Goal: Check status: Check status

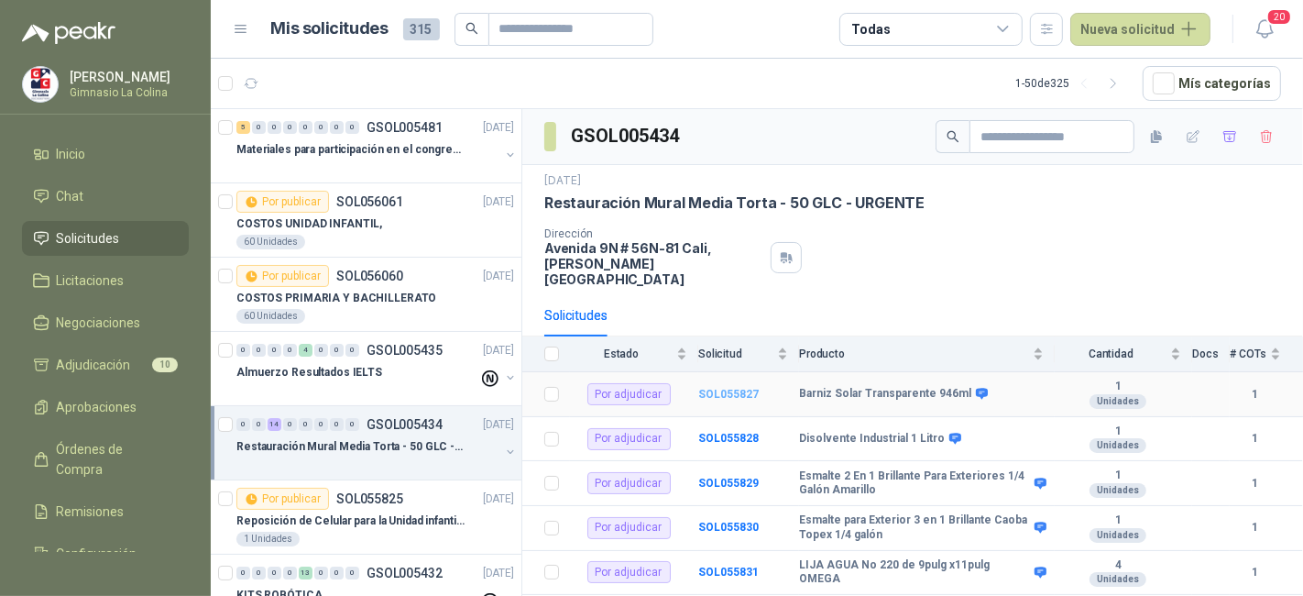
click at [725, 388] on b "SOL055827" at bounding box center [728, 394] width 60 height 13
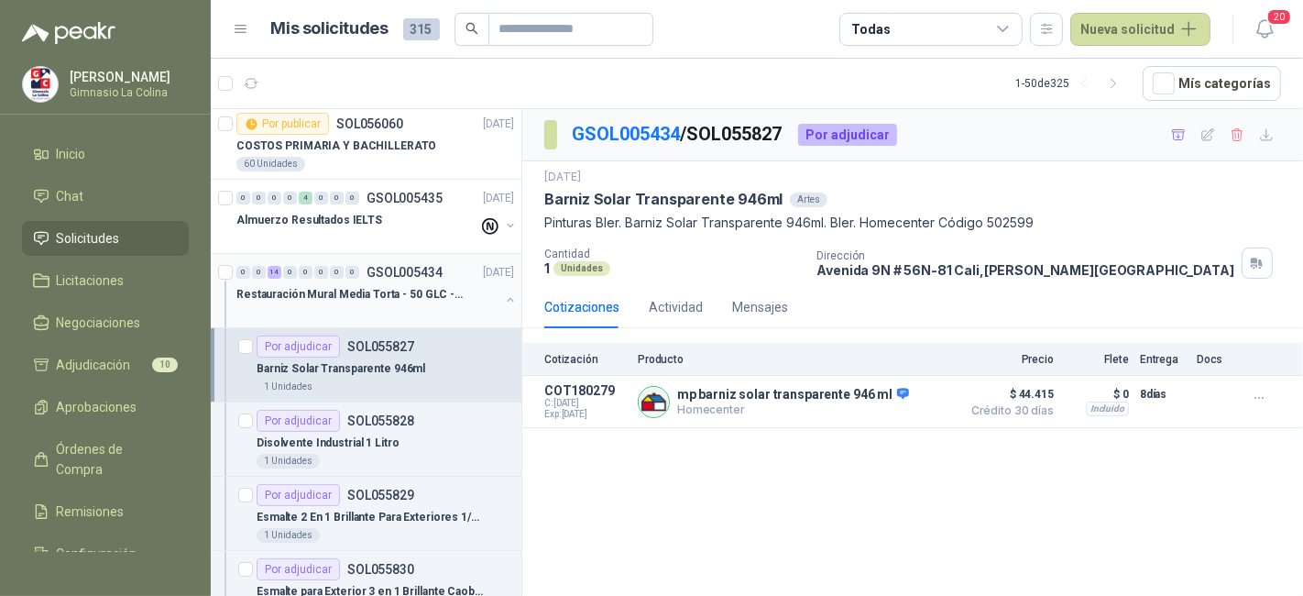
scroll to position [154, 0]
click at [429, 430] on div "Disolvente Industrial 1 Litro" at bounding box center [386, 441] width 258 height 22
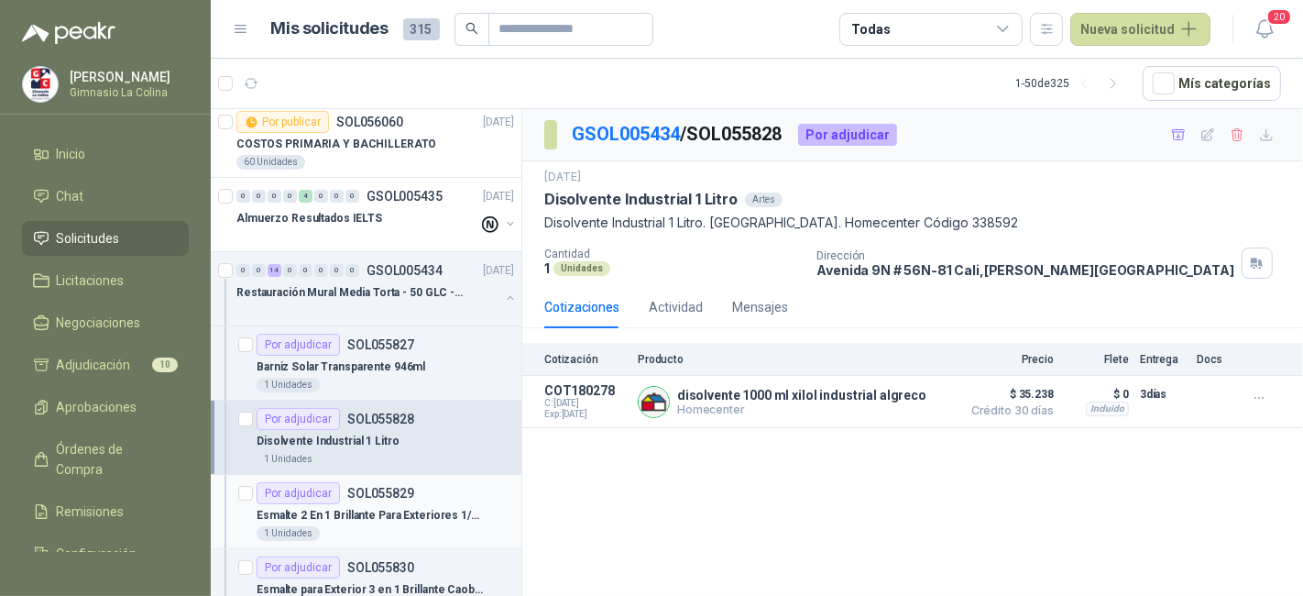
click at [437, 530] on div "1 Unidades" at bounding box center [386, 533] width 258 height 15
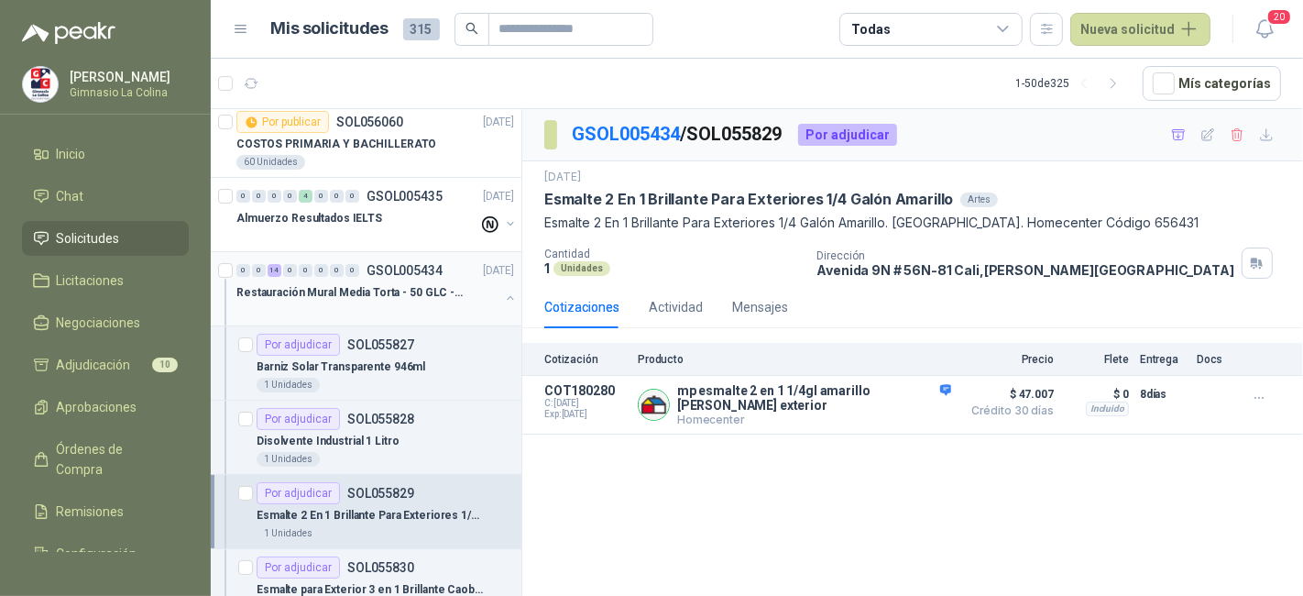
click at [389, 303] on div at bounding box center [367, 310] width 263 height 15
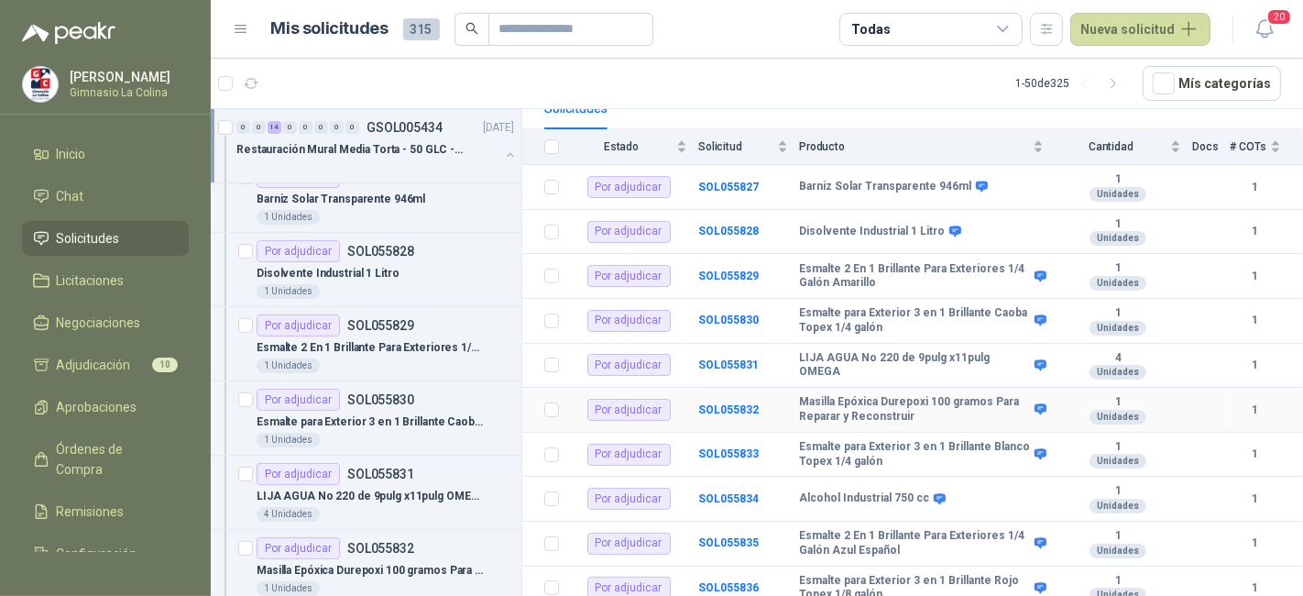
scroll to position [206, 0]
